Goal: Task Accomplishment & Management: Manage account settings

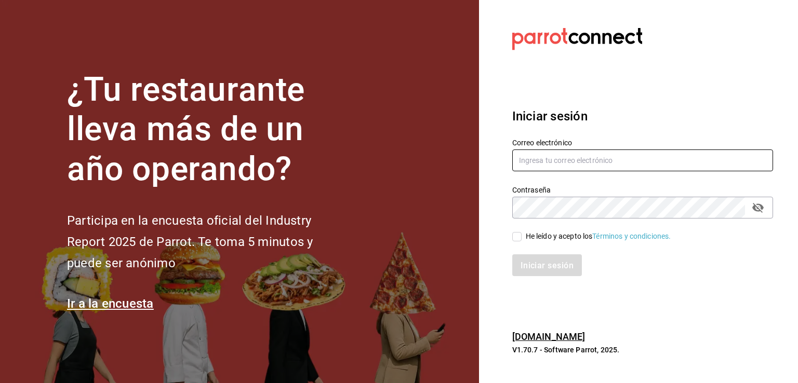
click at [586, 167] on input "text" at bounding box center [642, 161] width 261 height 22
type input "[EMAIL_ADDRESS][DOMAIN_NAME]"
click at [518, 241] on label "He leído y acepto los Términos y condiciones." at bounding box center [591, 236] width 159 height 11
click at [518, 241] on input "He leído y acepto los Términos y condiciones." at bounding box center [516, 236] width 9 height 9
checkbox input "true"
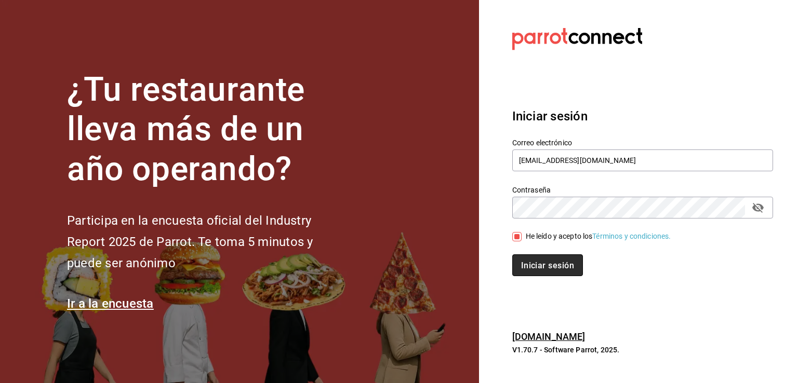
click at [544, 261] on font "Iniciar sesión" at bounding box center [547, 266] width 53 height 10
click at [560, 263] on font "Iniciar sesión" at bounding box center [547, 266] width 53 height 10
drag, startPoint x: 681, startPoint y: 160, endPoint x: 423, endPoint y: 222, distance: 265.8
click at [423, 222] on div "¿Tu restaurante lleva más de un año operando? Participa en la encuesta oficial …" at bounding box center [399, 191] width 798 height 383
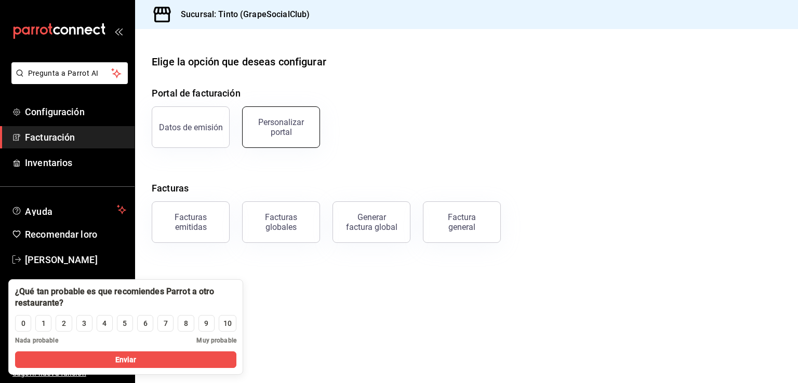
click at [289, 131] on font "Personalizar portal" at bounding box center [281, 127] width 46 height 20
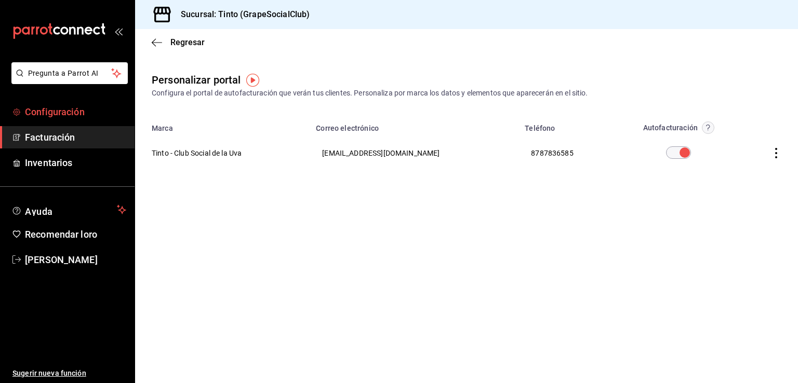
click at [68, 117] on span "Configuración" at bounding box center [75, 112] width 101 height 14
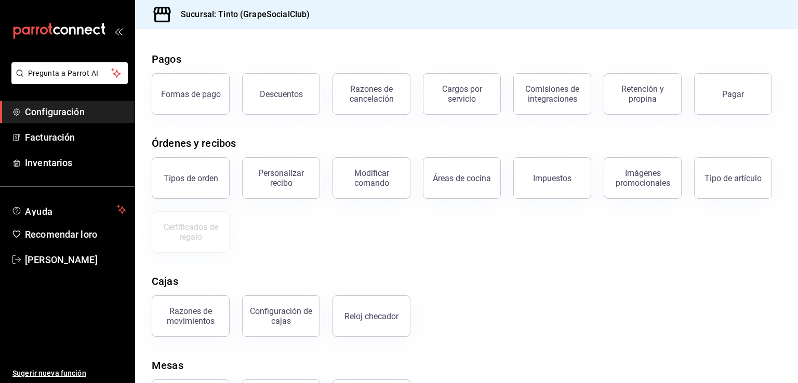
scroll to position [89, 0]
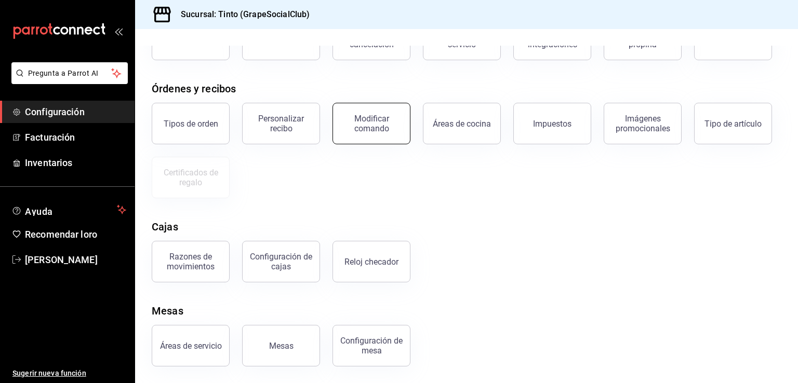
click at [405, 129] on button "Modificar comando" at bounding box center [371, 124] width 78 height 42
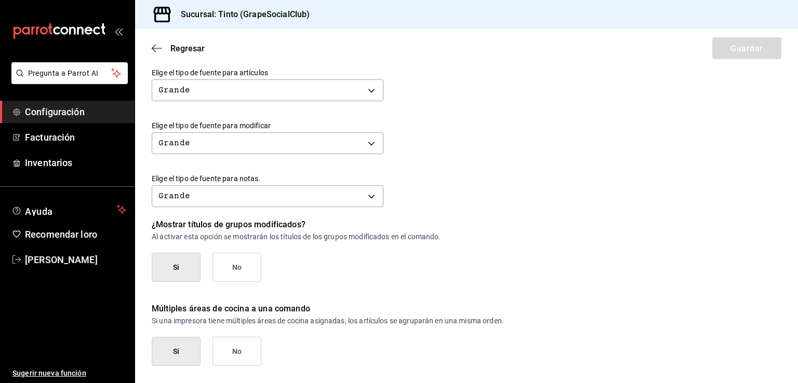
scroll to position [447, 0]
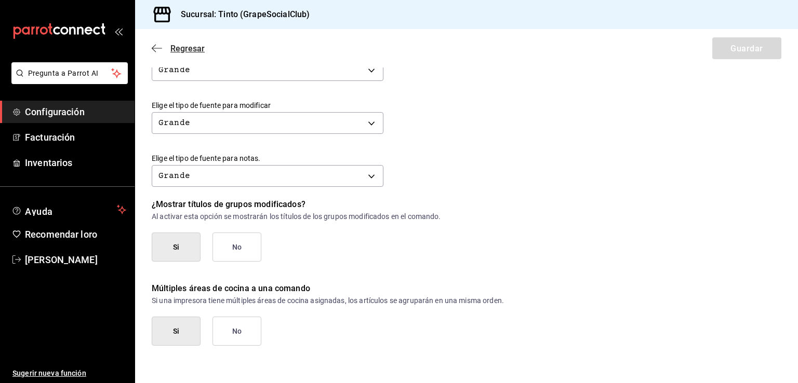
click at [156, 52] on icon "button" at bounding box center [157, 48] width 10 height 9
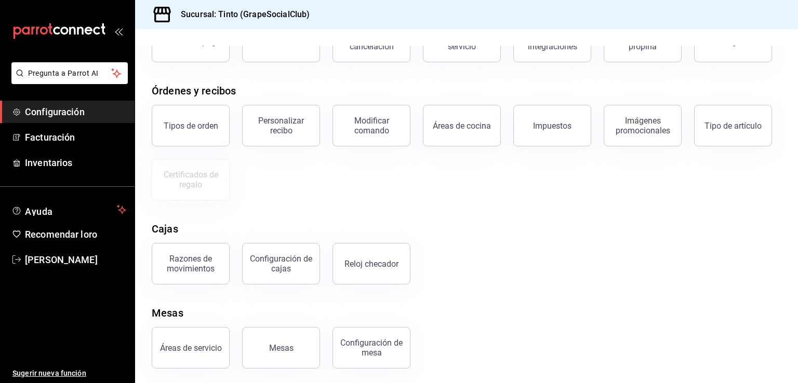
scroll to position [89, 0]
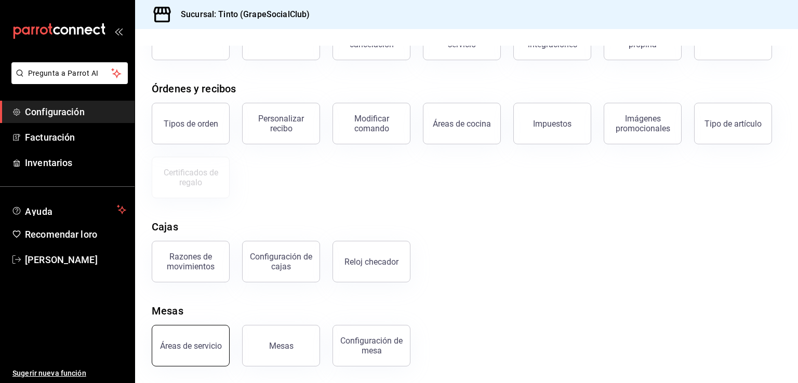
click at [212, 353] on button "Áreas de servicio" at bounding box center [191, 346] width 78 height 42
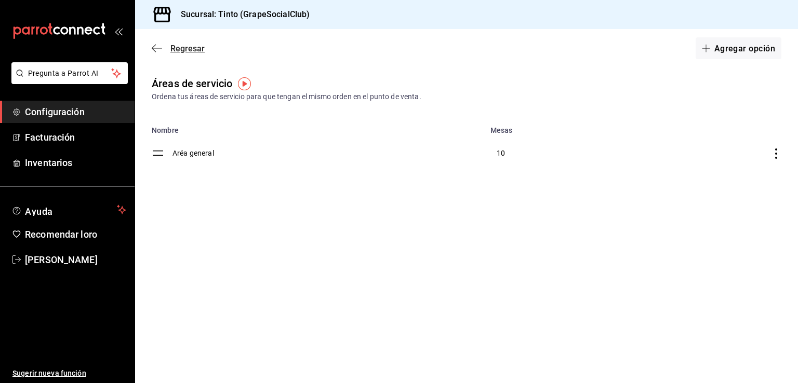
click at [160, 48] on icon "button" at bounding box center [157, 48] width 10 height 1
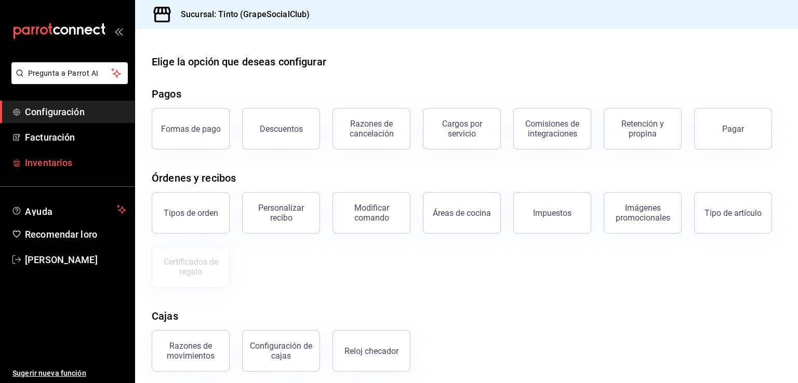
click at [68, 160] on font "Inventarios" at bounding box center [48, 162] width 47 height 11
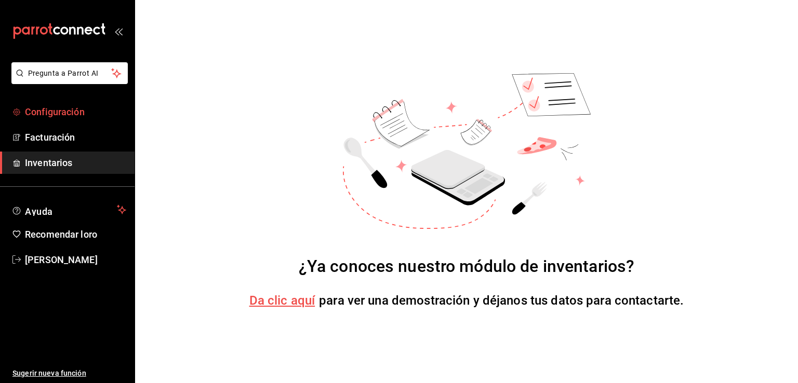
click at [66, 113] on font "Configuración" at bounding box center [55, 111] width 60 height 11
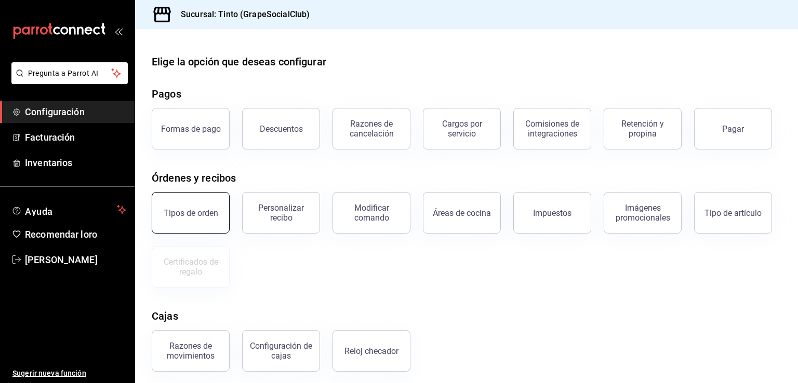
click at [218, 223] on button "Tipos de orden" at bounding box center [191, 213] width 78 height 42
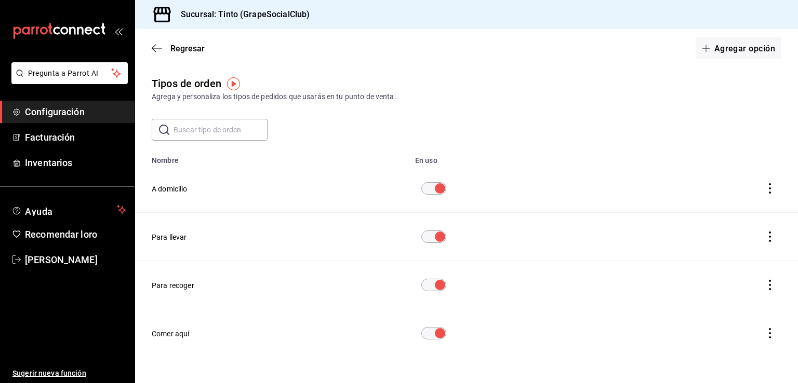
scroll to position [20, 0]
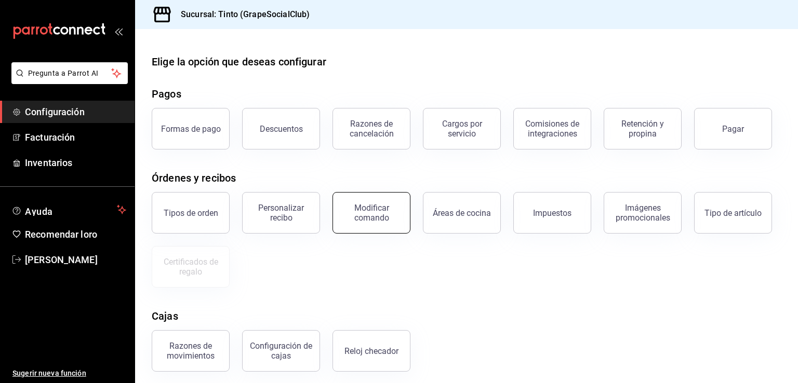
click at [400, 215] on div "Modificar comando" at bounding box center [371, 213] width 64 height 20
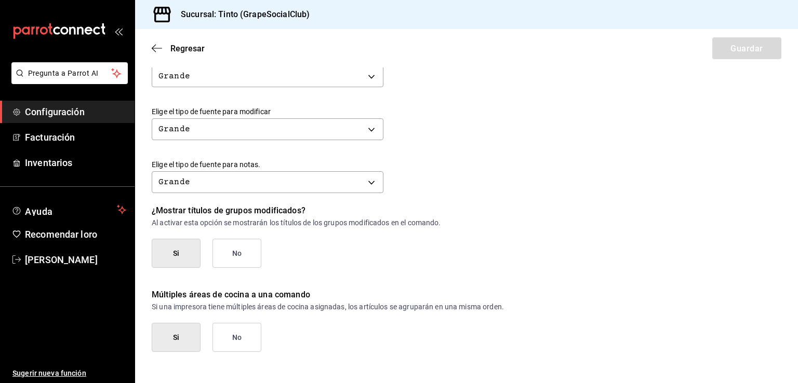
scroll to position [447, 0]
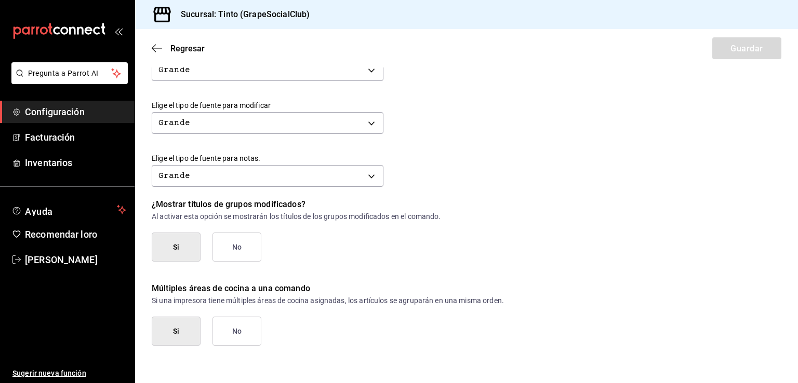
click at [156, 56] on div "Regresar Guardar" at bounding box center [466, 48] width 663 height 38
click at [154, 48] on icon "button" at bounding box center [157, 48] width 10 height 9
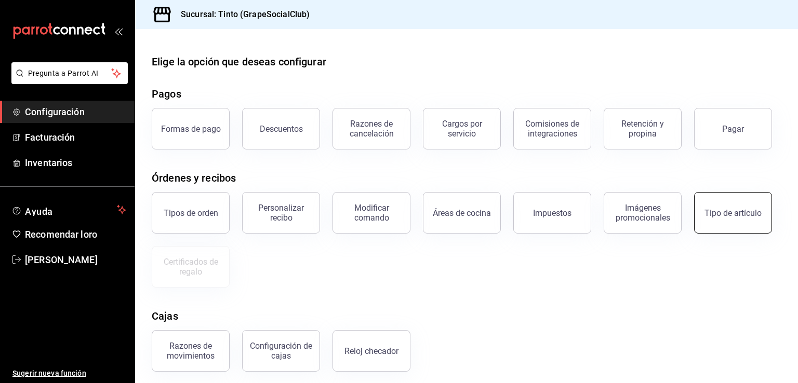
click at [731, 221] on button "Tipo de artículo" at bounding box center [733, 213] width 78 height 42
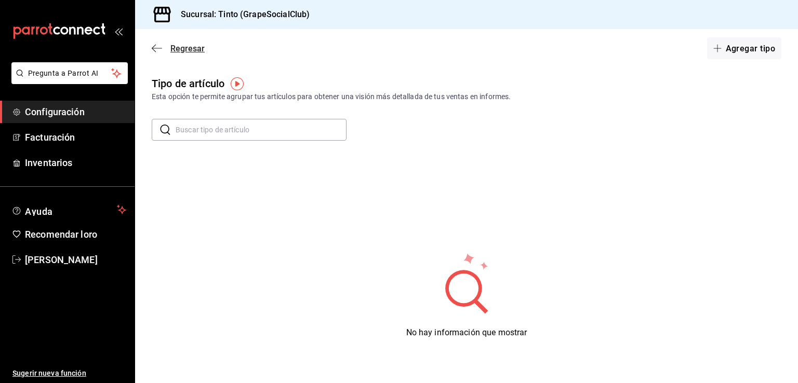
click at [152, 50] on icon "button" at bounding box center [157, 48] width 10 height 9
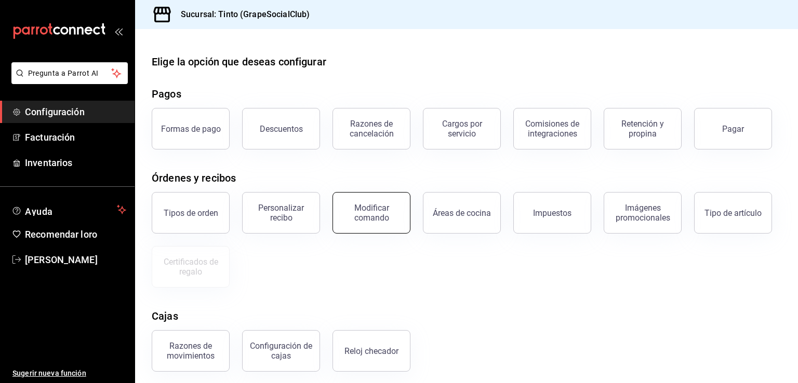
click at [385, 217] on font "Modificar comando" at bounding box center [371, 213] width 35 height 20
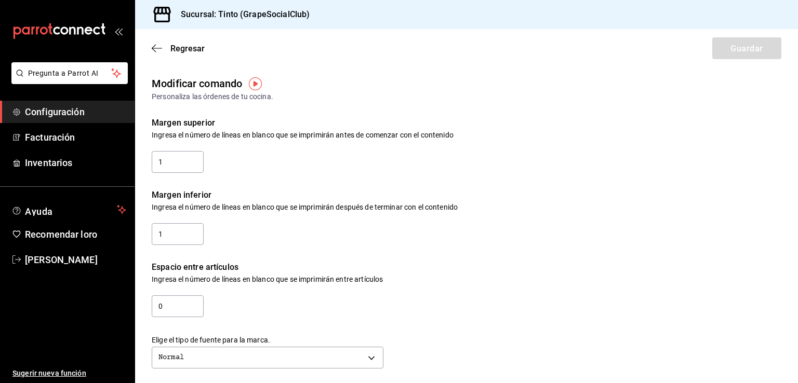
click at [438, 322] on div "Elige el tipo de fuente para la marca. Normal NORMAL" at bounding box center [458, 345] width 646 height 53
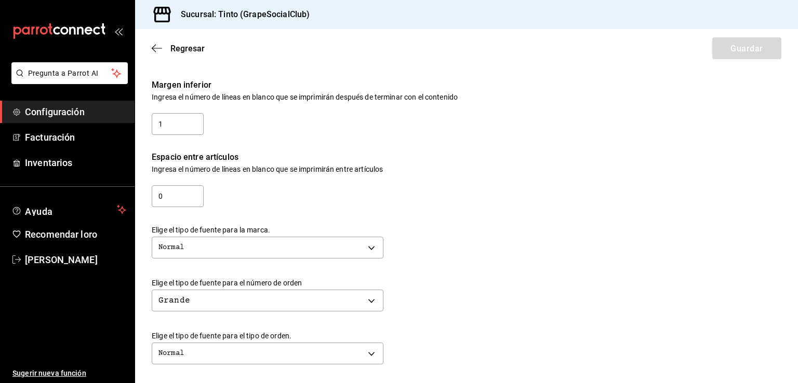
scroll to position [116, 0]
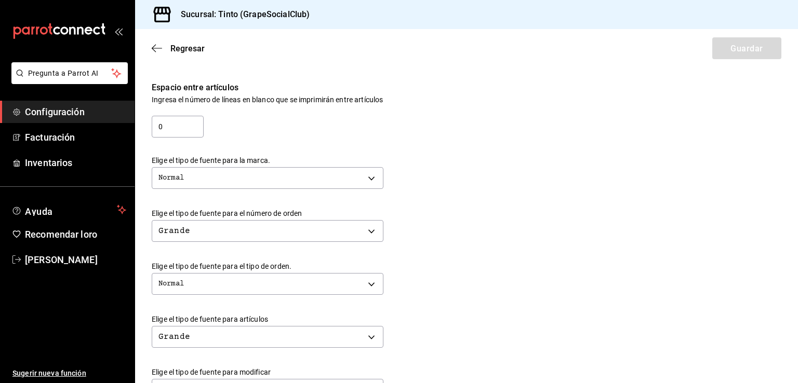
click at [428, 332] on div "Grande BIG" at bounding box center [466, 336] width 629 height 28
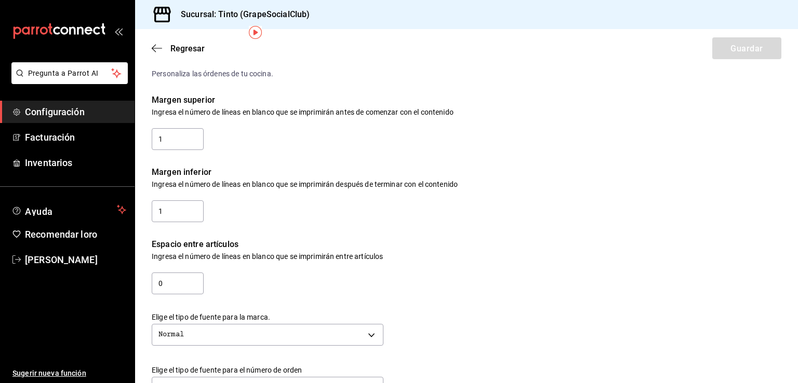
scroll to position [0, 0]
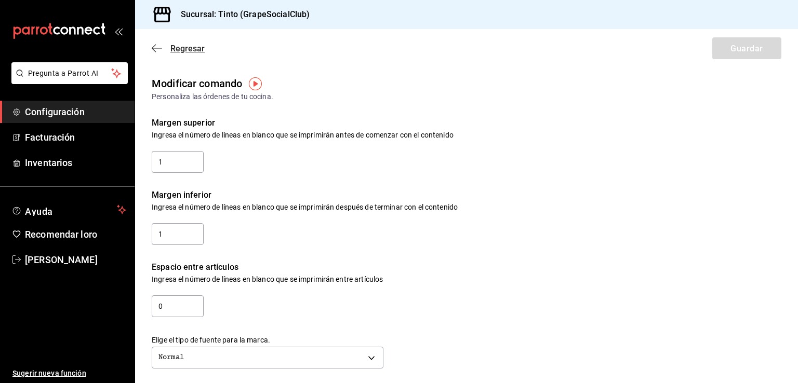
click at [152, 50] on icon "button" at bounding box center [157, 48] width 10 height 9
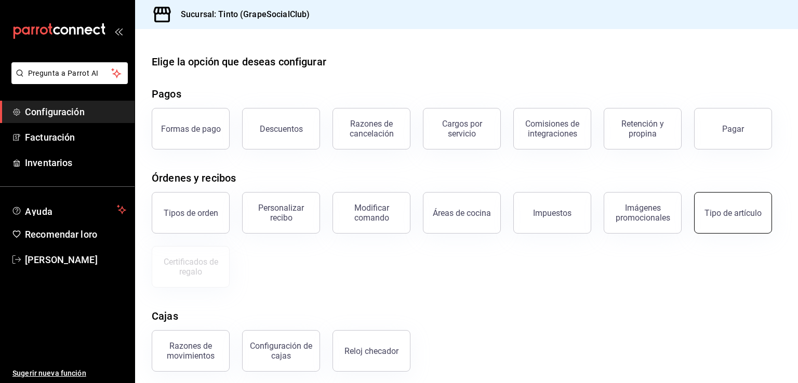
click at [742, 222] on button "Tipo de artículo" at bounding box center [733, 213] width 78 height 42
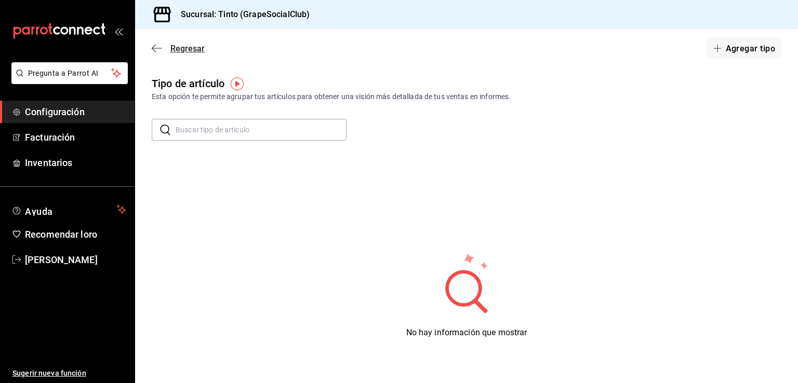
click at [157, 49] on icon "button" at bounding box center [157, 48] width 10 height 9
